Goal: Transaction & Acquisition: Purchase product/service

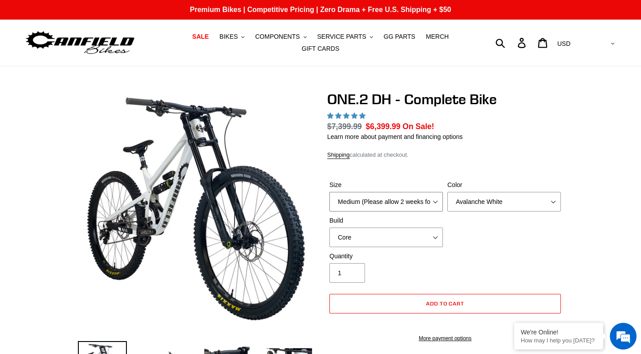
click at [412, 209] on select "Medium (Please allow 2 weeks for delivery) Large (Sold Out)" at bounding box center [386, 202] width 114 height 20
select select "highest-rating"
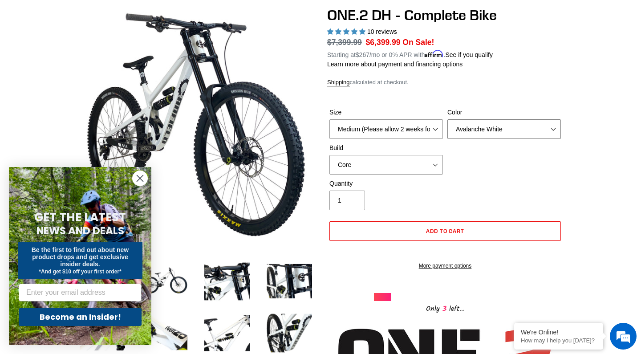
select select "Bentonite Grey"
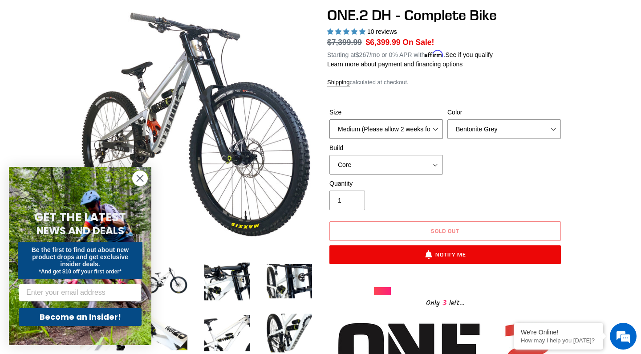
click at [430, 127] on select "Medium (Please allow 2 weeks for delivery) Large (Sold Out)" at bounding box center [386, 129] width 114 height 20
select select "Large (Sold Out)"
click at [385, 164] on select "Core Pro" at bounding box center [386, 165] width 114 height 20
select select "Pro"
select select "Medium (Please allow 2 weeks for delivery)"
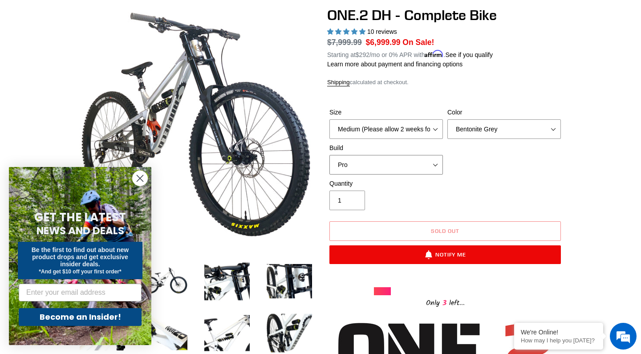
select select "Core"
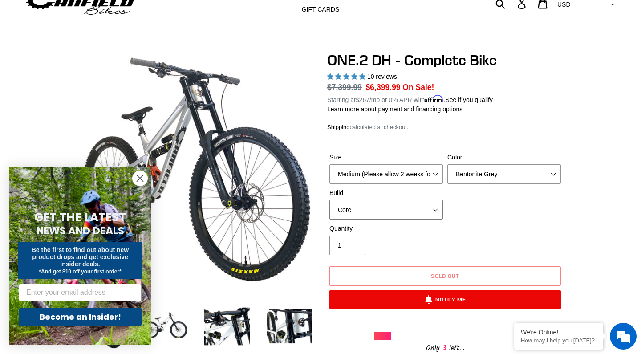
scroll to position [38, 0]
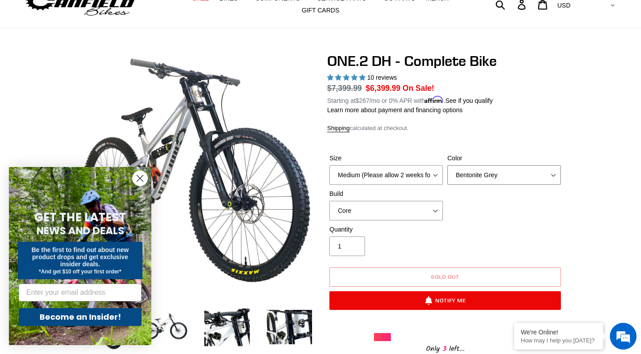
select select "Avalanche White"
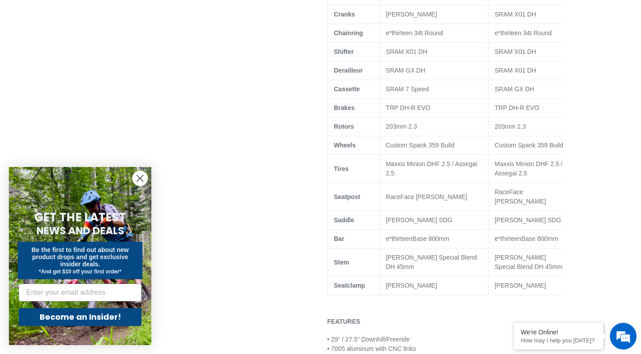
scroll to position [688, 0]
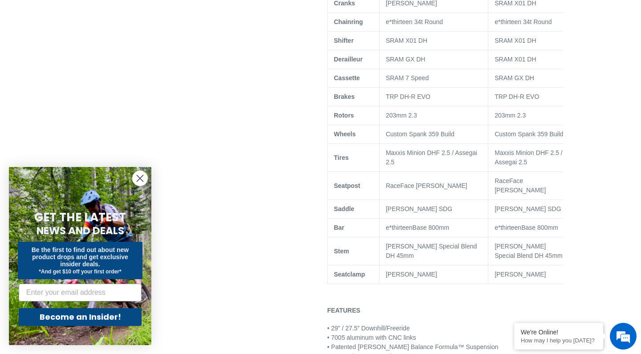
click at [138, 182] on circle "Close dialog" at bounding box center [140, 178] width 15 height 15
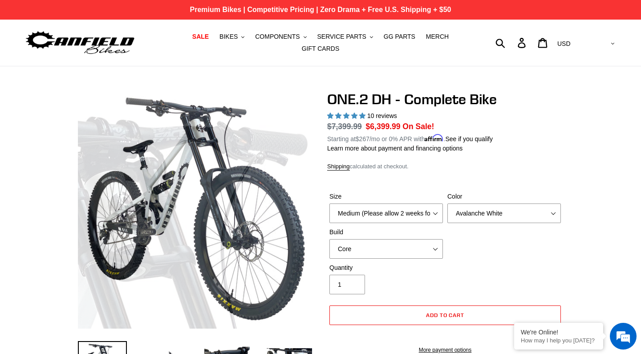
scroll to position [0, 0]
